Goal: Information Seeking & Learning: Understand process/instructions

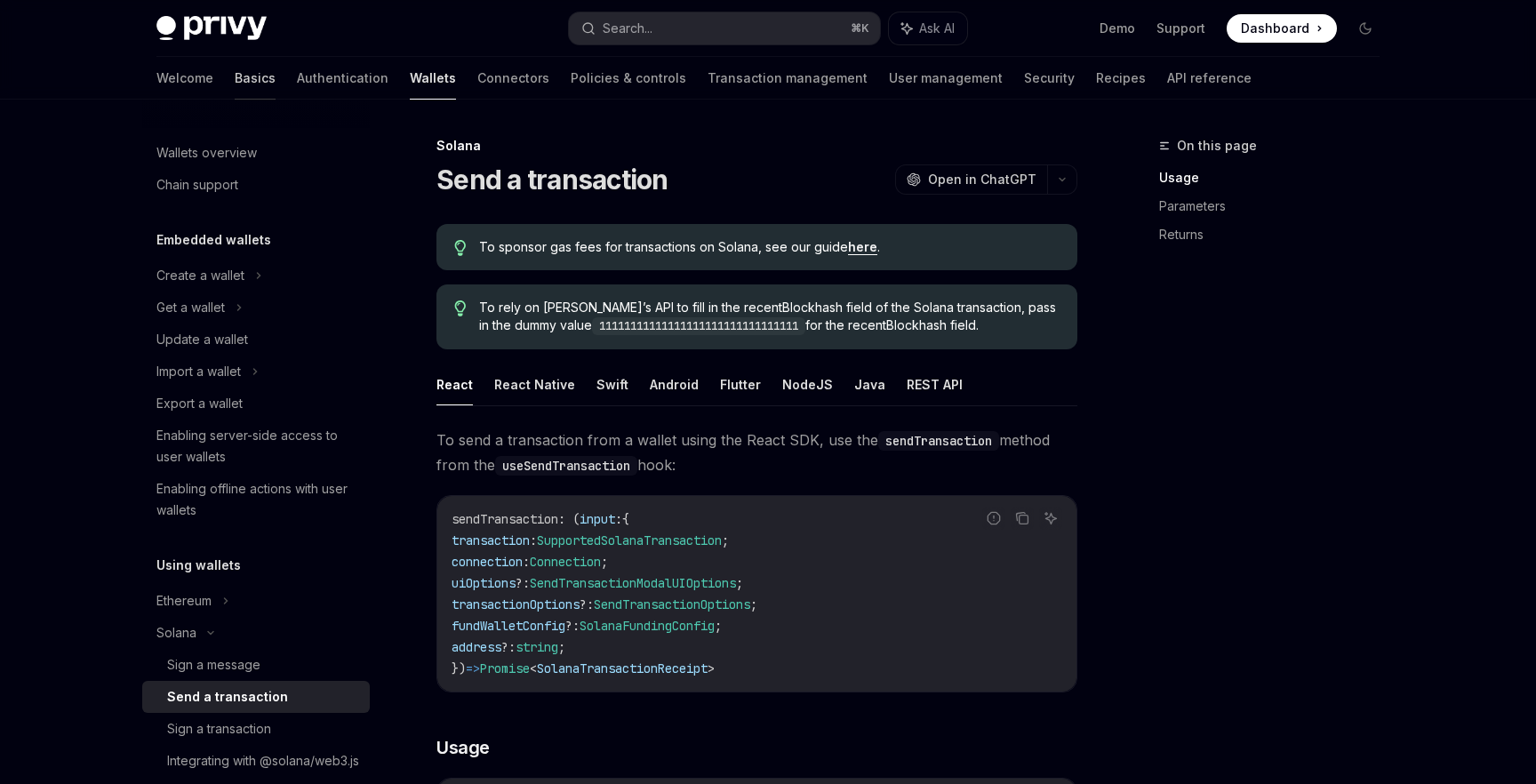
click at [235, 88] on link "Basics" at bounding box center [255, 78] width 41 height 43
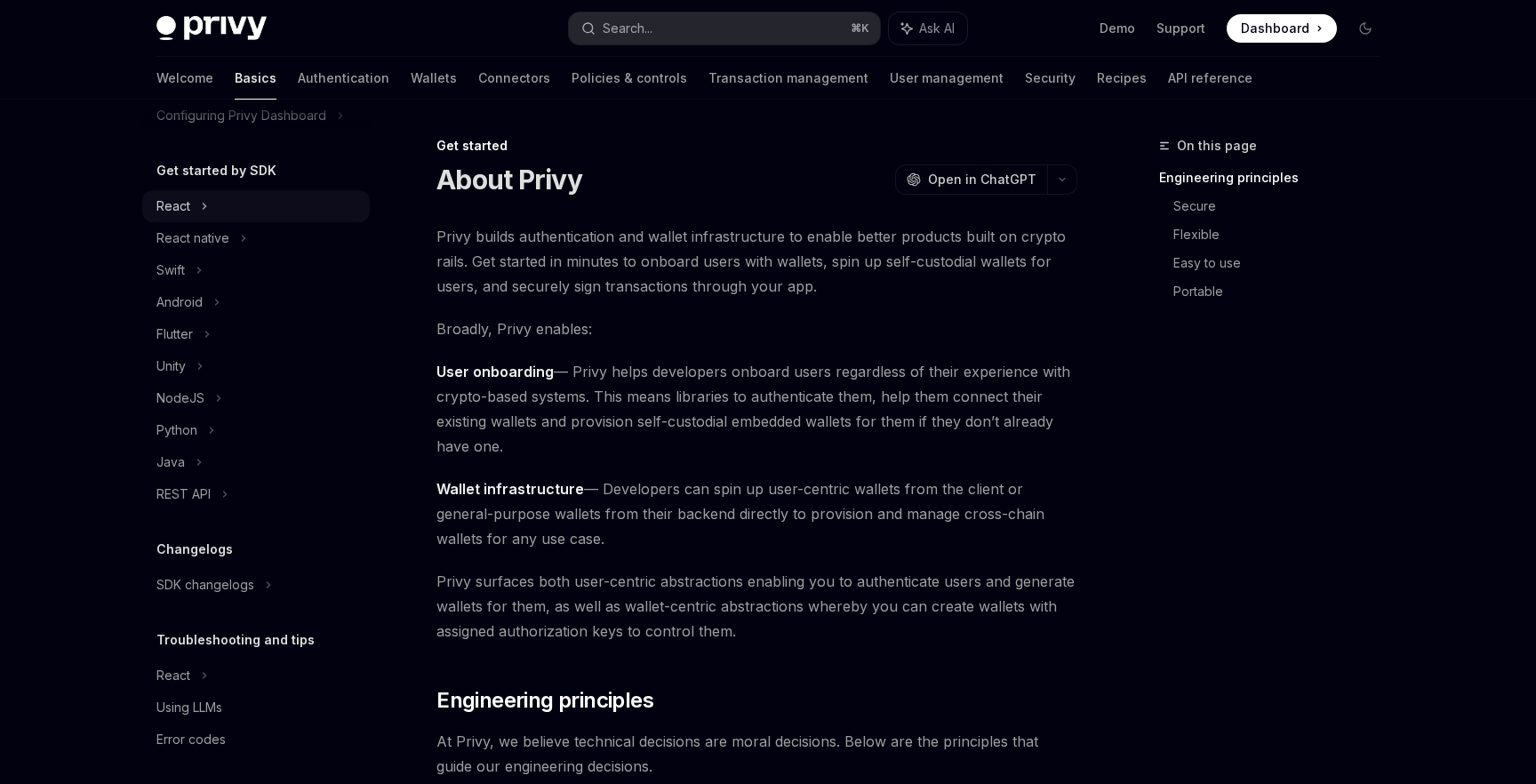
scroll to position [162, 0]
click at [226, 192] on div "React" at bounding box center [256, 199] width 228 height 32
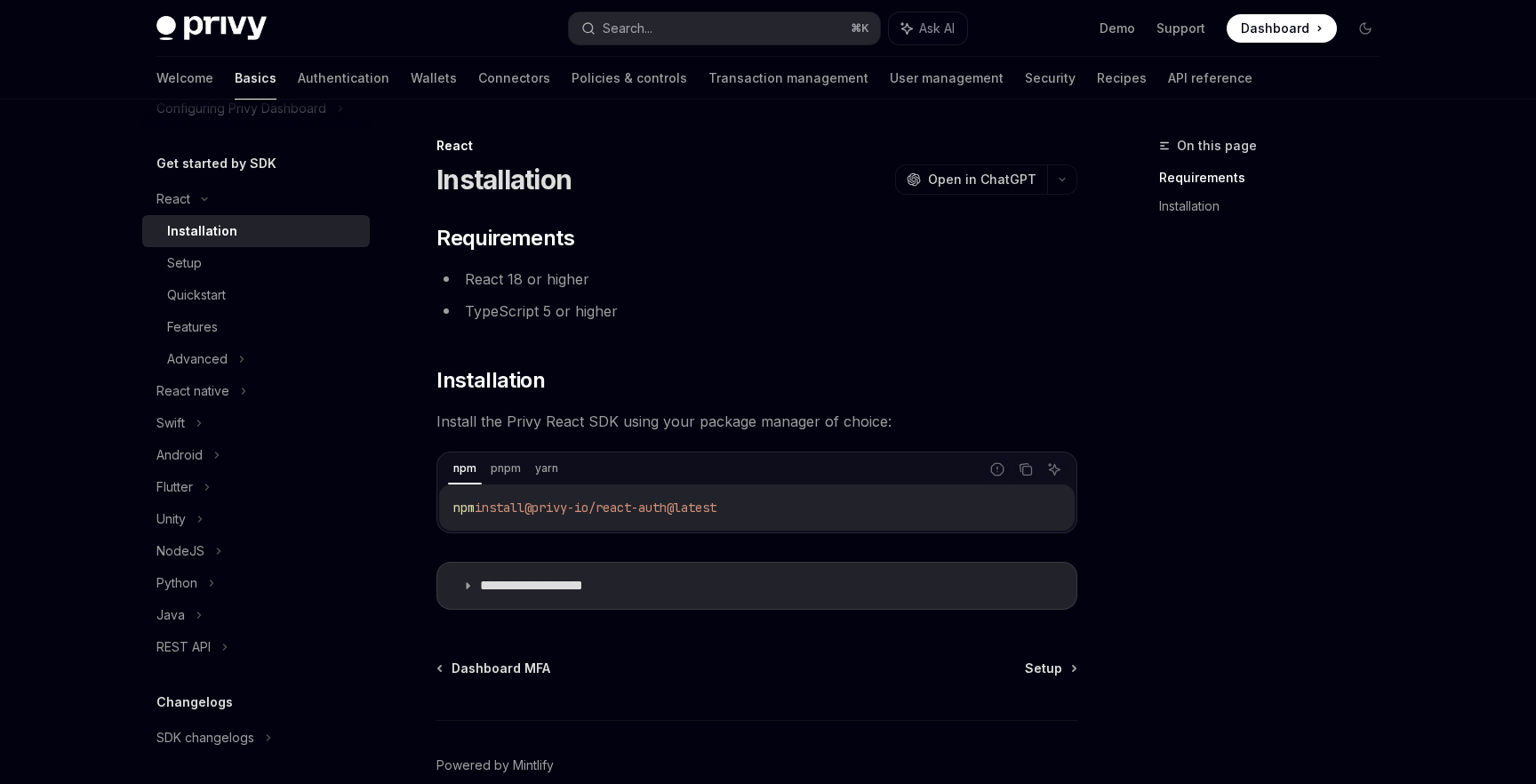
click at [242, 228] on div "Installation" at bounding box center [263, 231] width 192 height 22
type textarea "*"
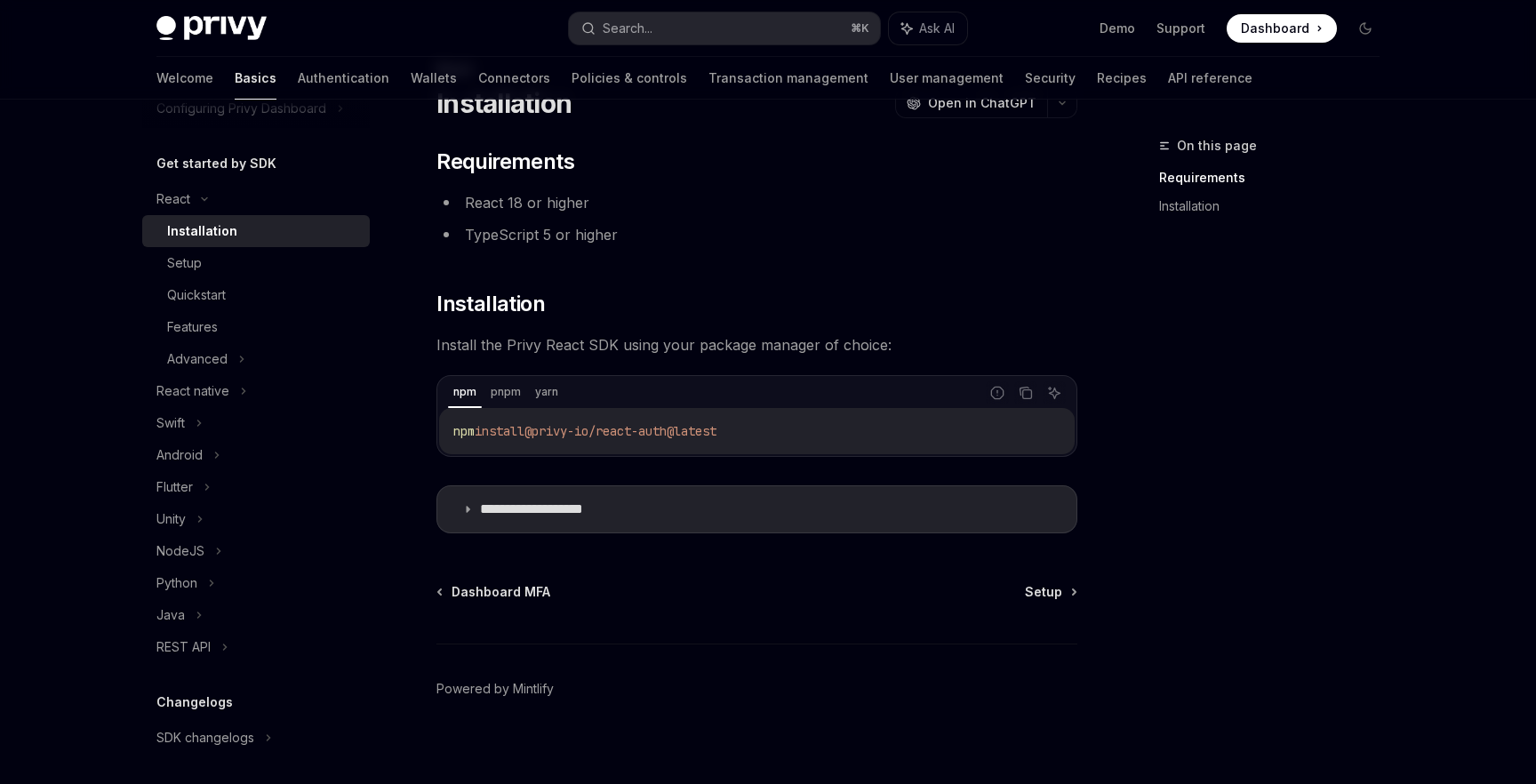
scroll to position [90, 0]
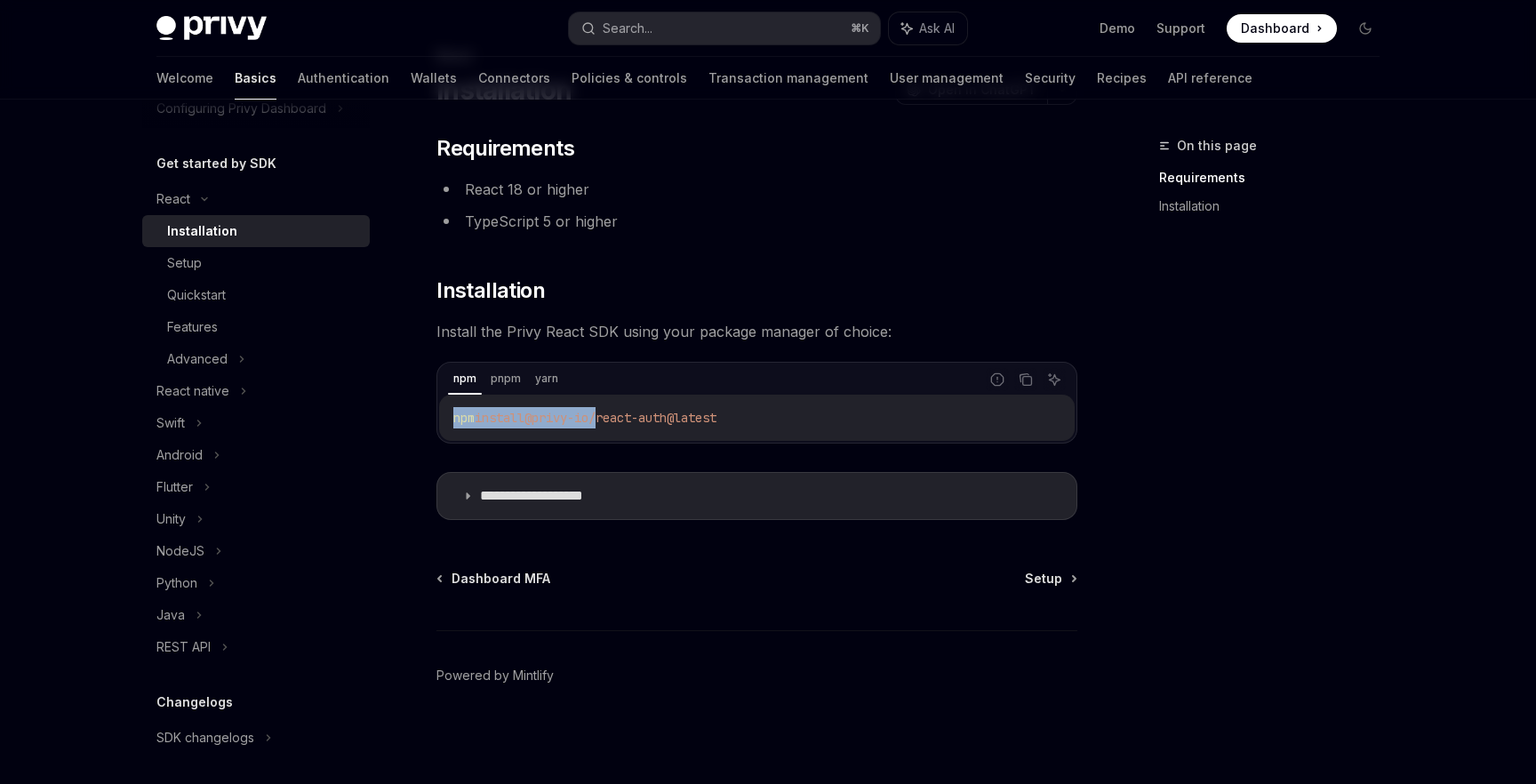
drag, startPoint x: 611, startPoint y: 417, endPoint x: 439, endPoint y: 416, distance: 172.0
click at [439, 416] on div "npm install @privy-io/react-auth@latest" at bounding box center [757, 417] width 635 height 46
copy span "npm install @privy-io"
drag, startPoint x: 690, startPoint y: 414, endPoint x: 550, endPoint y: 411, distance: 140.0
click at [550, 411] on span "@privy-io/react-auth@latest" at bounding box center [620, 417] width 192 height 16
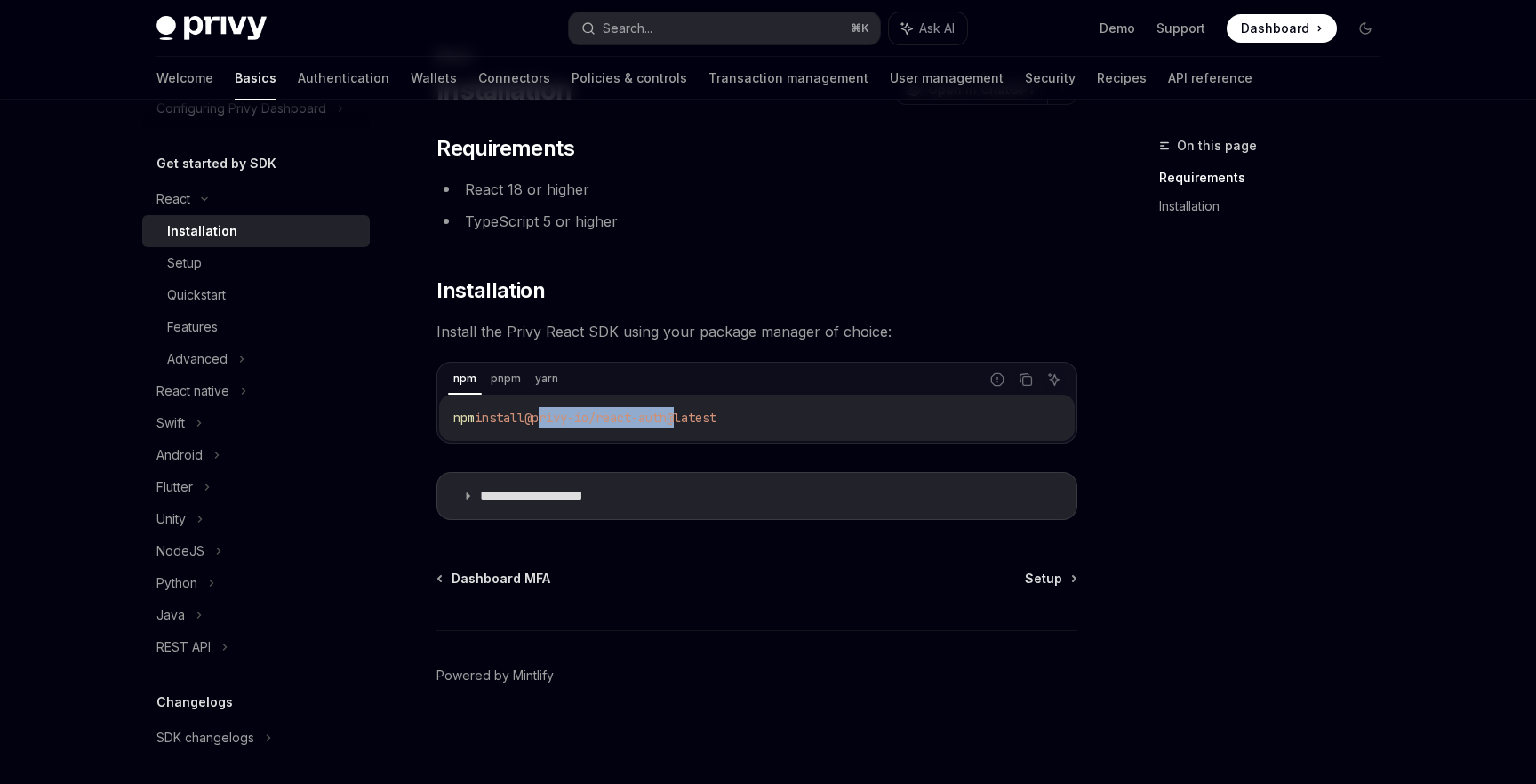
copy span "privy-io/react-auth"
